Goal: Find specific page/section: Find specific page/section

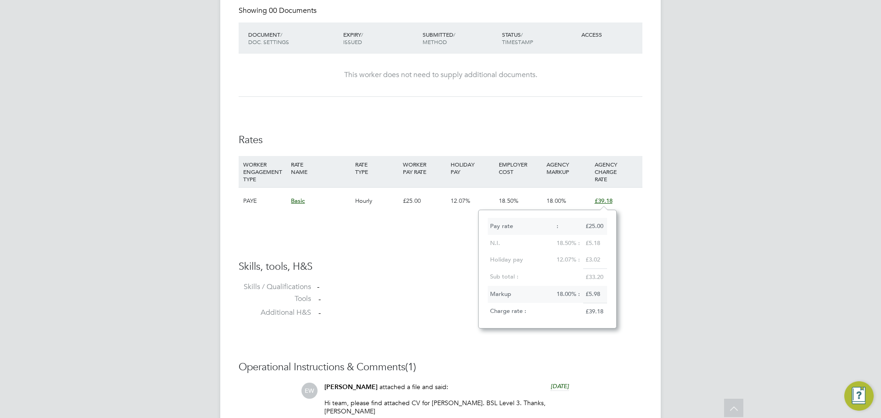
click at [711, 229] on div "EW [PERSON_NAME] Notifications 20 Applications: Network Team Members Businesses…" at bounding box center [440, 61] width 881 height 1133
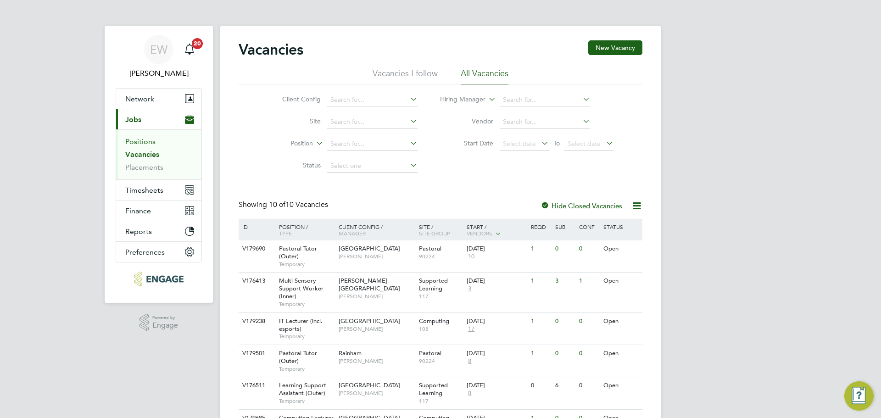
click at [143, 142] on link "Positions" at bounding box center [140, 141] width 30 height 9
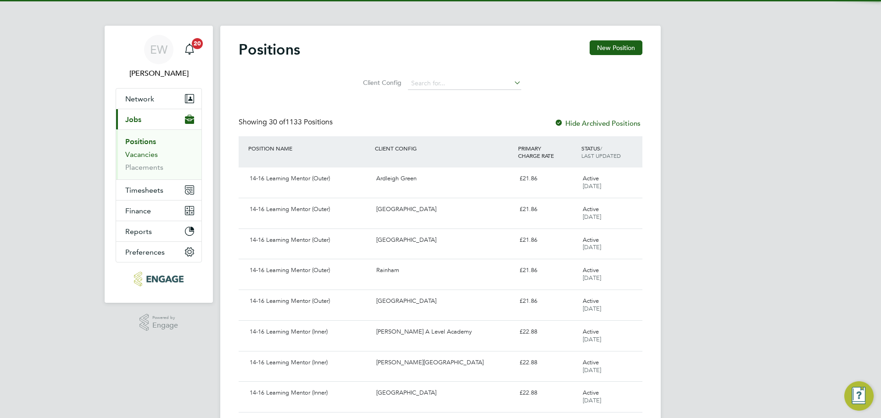
click at [137, 153] on link "Vacancies" at bounding box center [141, 154] width 33 height 9
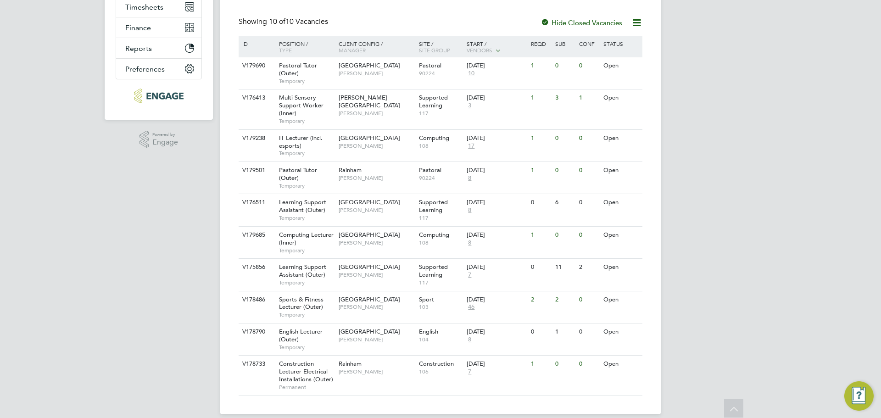
scroll to position [183, 0]
